Goal: Task Accomplishment & Management: Complete application form

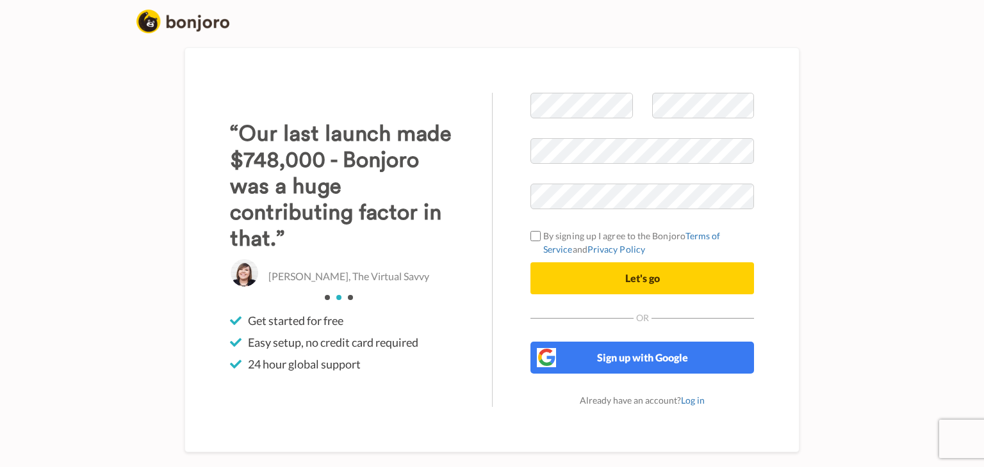
click at [542, 237] on label "By signing up I agree to the Bonjoro Terms of Service and Privacy Policy" at bounding box center [641, 242] width 223 height 27
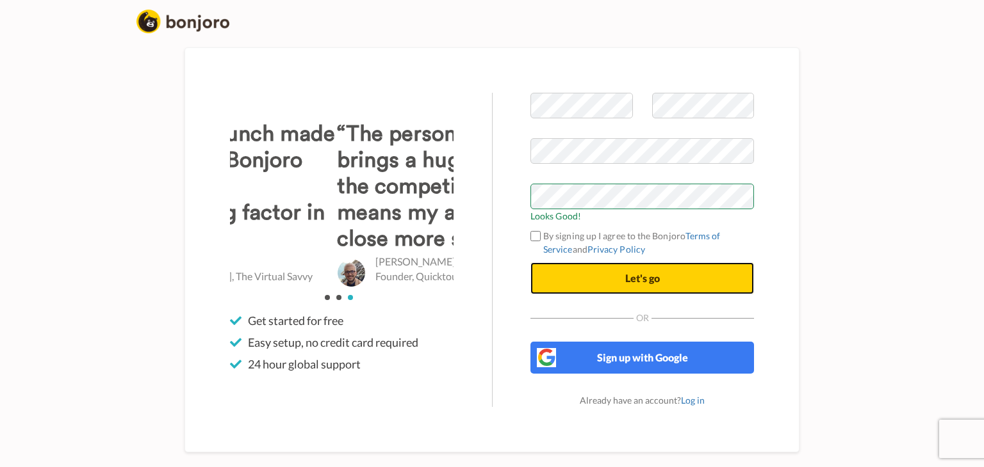
click at [589, 277] on button "Let's go" at bounding box center [641, 279] width 223 height 32
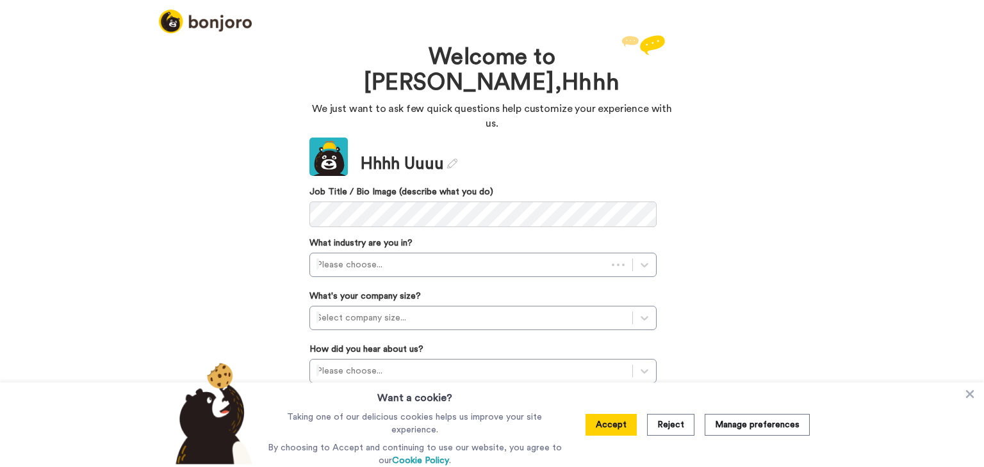
click at [621, 421] on button "Accept" at bounding box center [610, 425] width 51 height 22
